Goal: Navigation & Orientation: Understand site structure

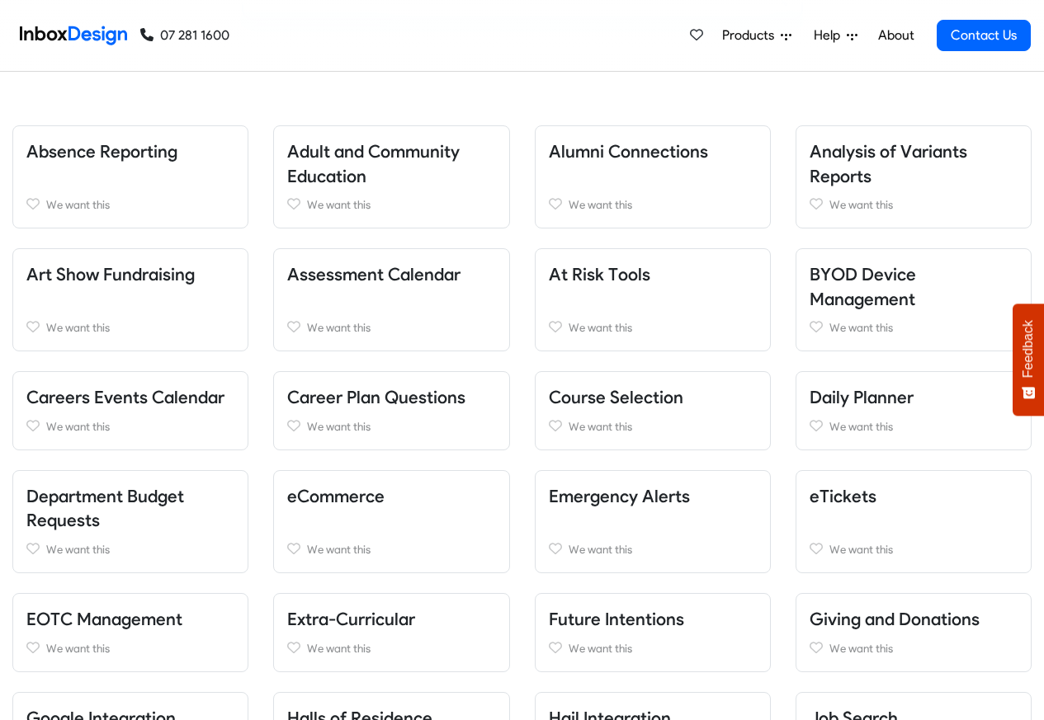
scroll to position [495, 0]
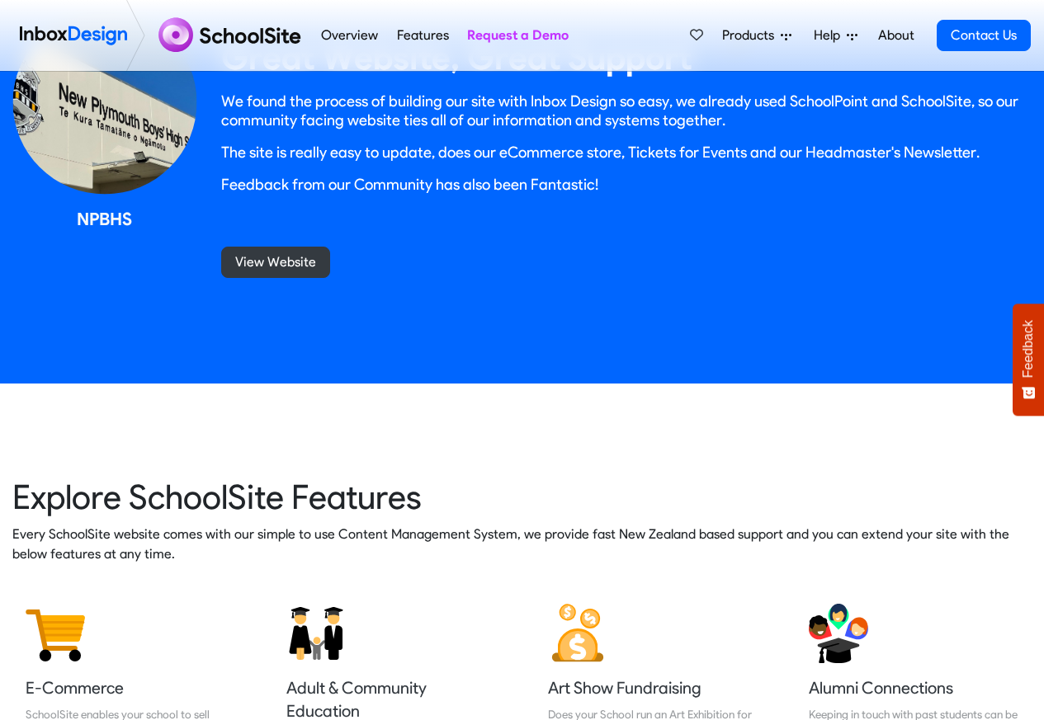
scroll to position [1683, 0]
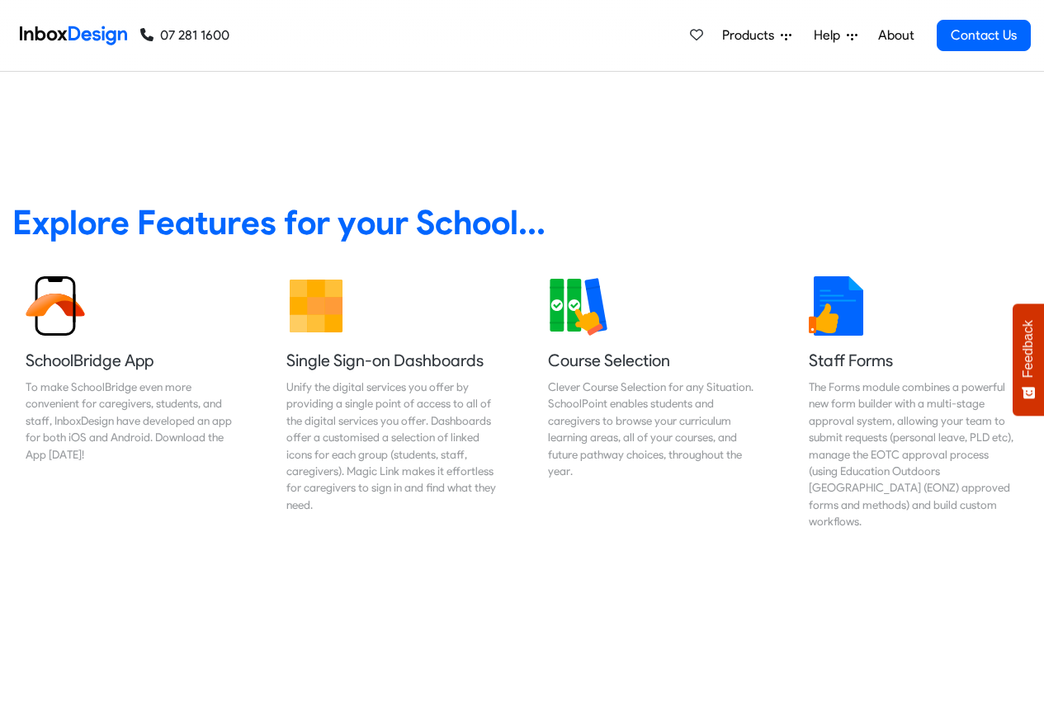
scroll to position [594, 0]
